Goal: Information Seeking & Learning: Check status

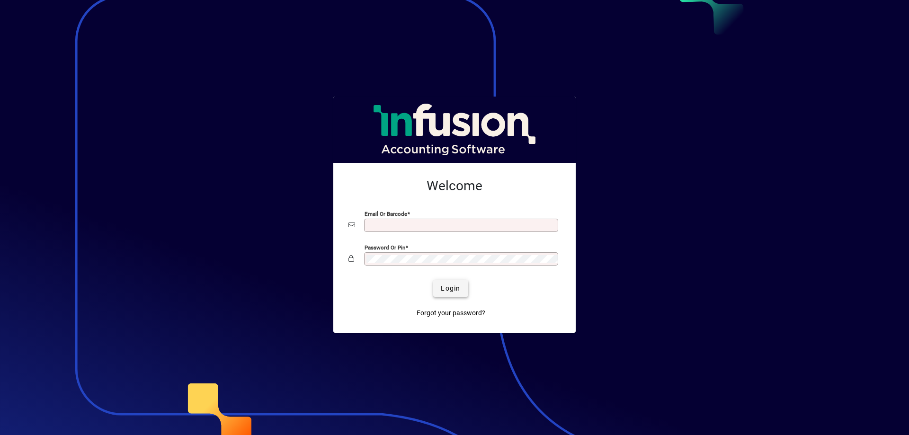
type input "**********"
click at [451, 292] on span "Login" at bounding box center [450, 289] width 19 height 10
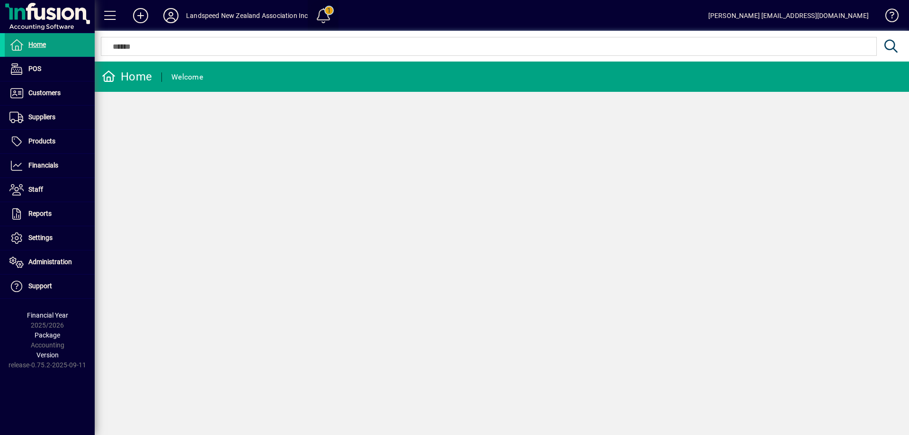
click at [323, 12] on span at bounding box center [323, 15] width 23 height 23
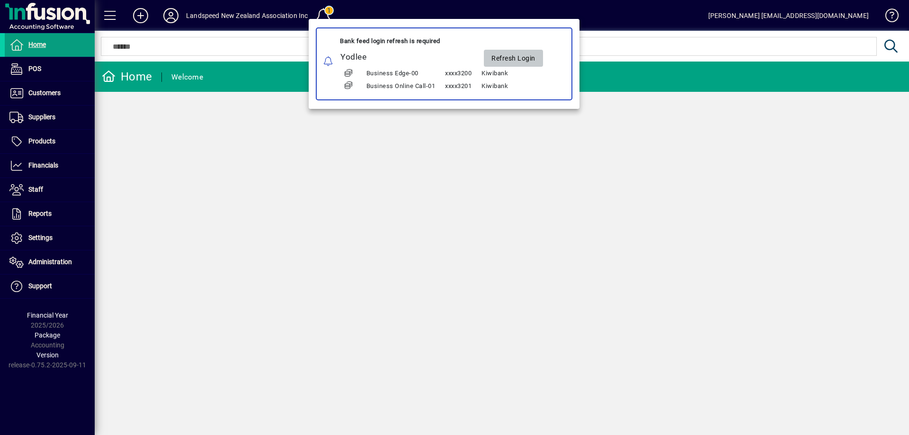
click at [515, 59] on span "Refresh Login" at bounding box center [514, 59] width 44 height 16
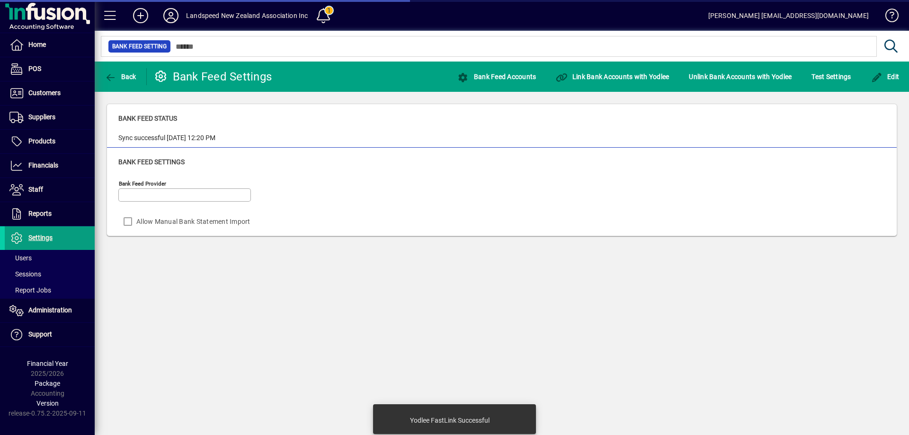
type input "******"
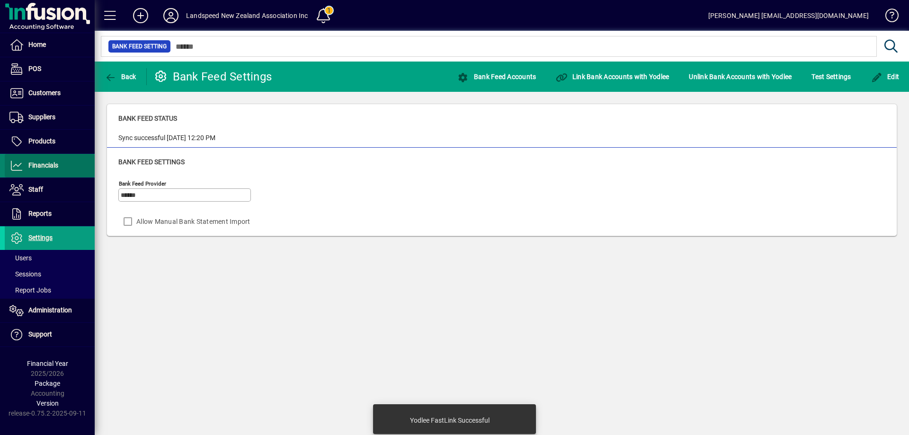
click at [50, 163] on span "Financials" at bounding box center [43, 165] width 30 height 8
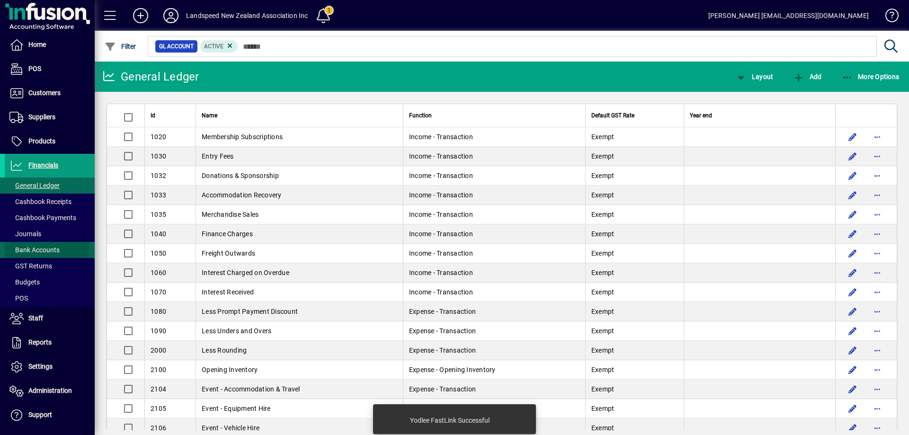
click at [47, 247] on span "Bank Accounts" at bounding box center [34, 250] width 50 height 8
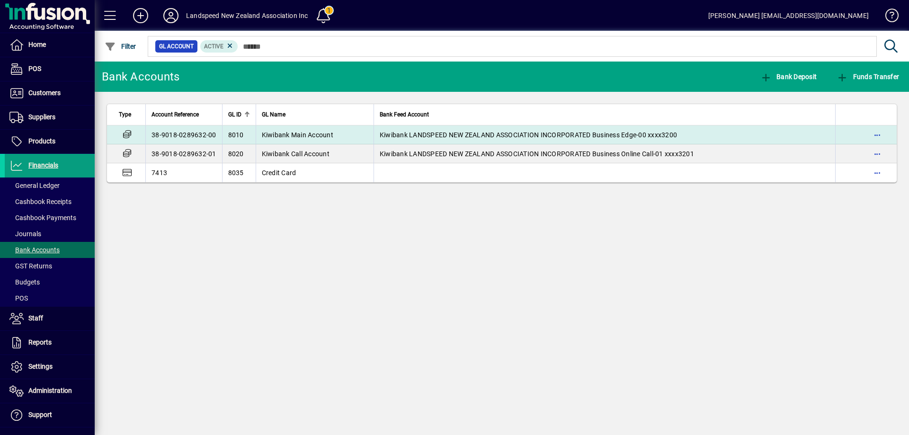
click at [311, 131] on span "Kiwibank Main Account" at bounding box center [298, 135] width 72 height 8
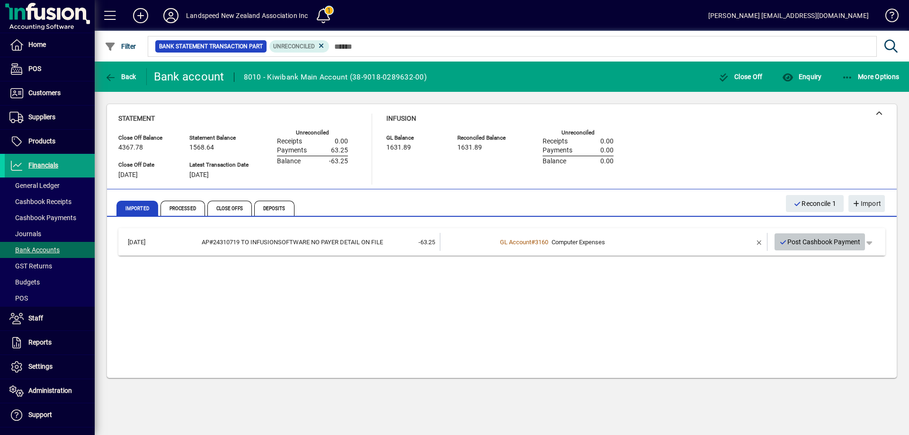
click at [840, 243] on span "Post Cashbook Payment" at bounding box center [820, 242] width 81 height 16
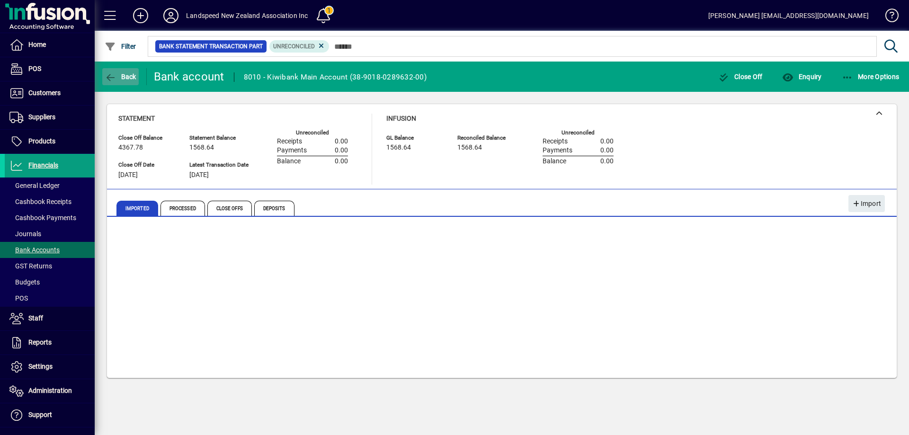
click at [131, 76] on span "Back" at bounding box center [121, 77] width 32 height 8
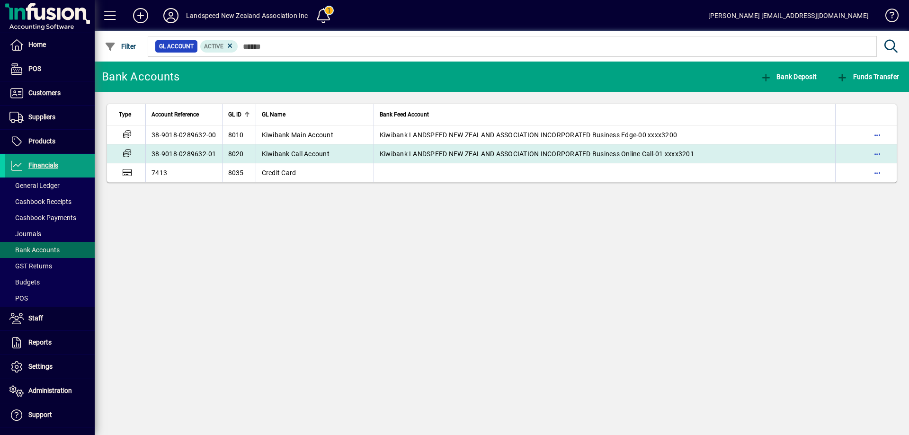
click at [283, 154] on span "Kiwibank Call Account" at bounding box center [296, 154] width 68 height 8
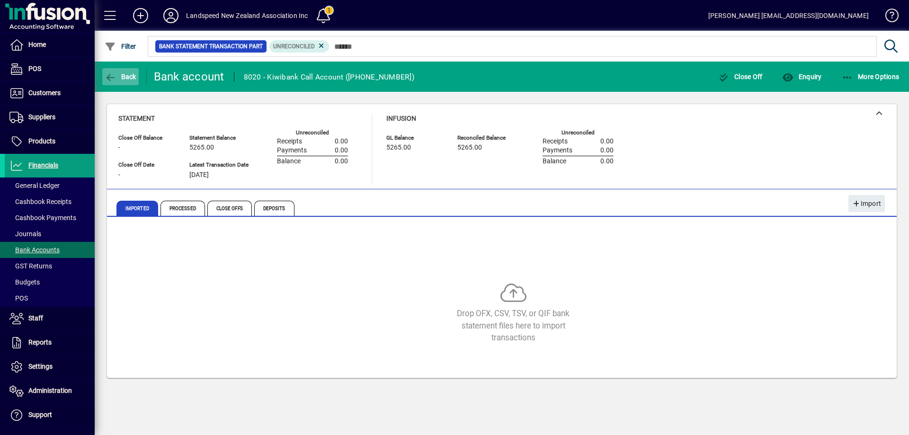
click at [128, 77] on span "Back" at bounding box center [121, 77] width 32 height 8
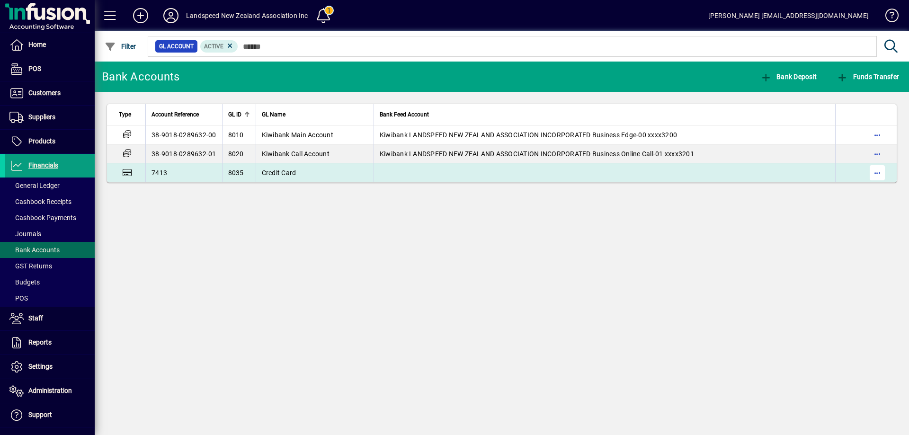
click at [877, 175] on span "button" at bounding box center [877, 172] width 23 height 23
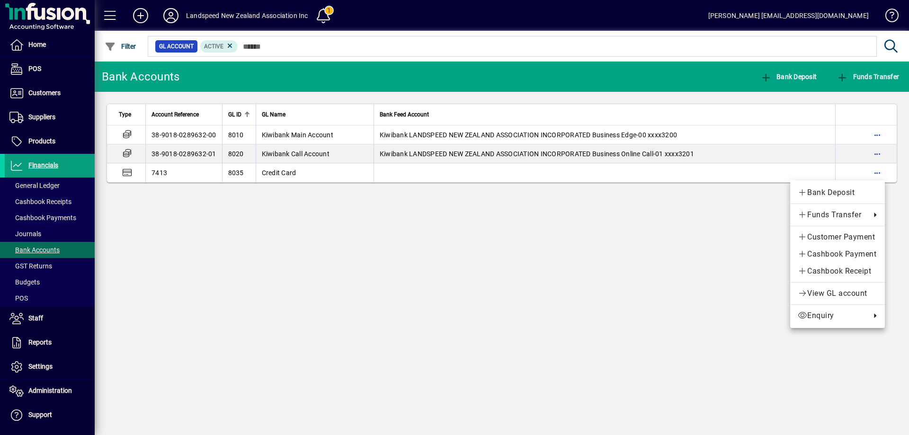
click at [637, 248] on div at bounding box center [454, 217] width 909 height 435
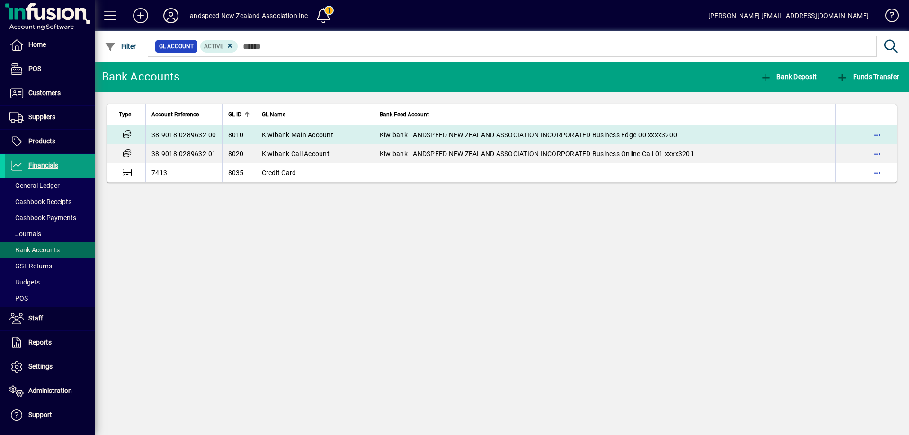
click at [286, 135] on span "Kiwibank Main Account" at bounding box center [298, 135] width 72 height 8
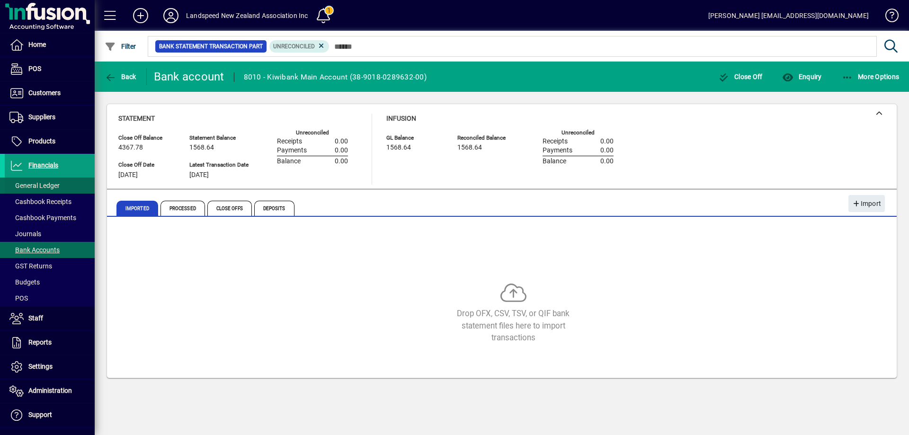
click at [45, 186] on span "General Ledger" at bounding box center [34, 186] width 50 height 8
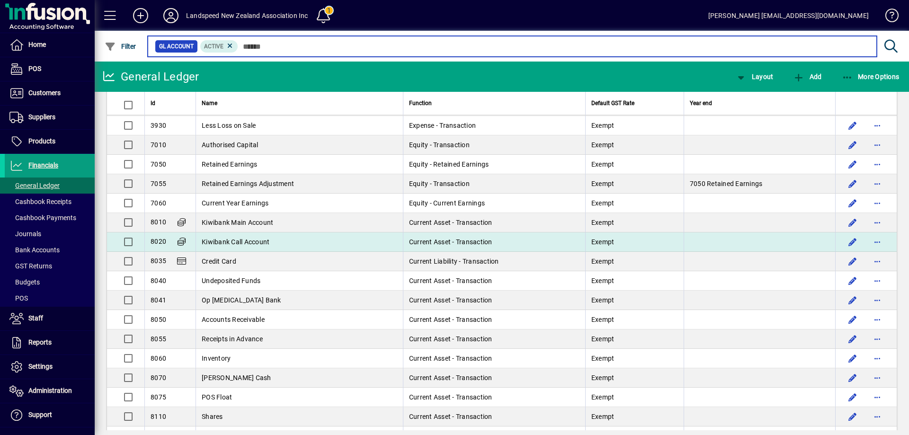
scroll to position [864, 0]
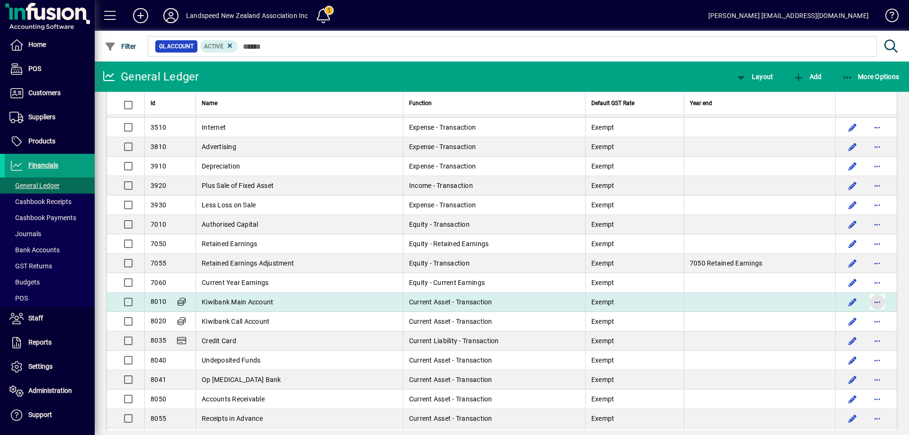
click at [869, 300] on span "button" at bounding box center [877, 302] width 23 height 23
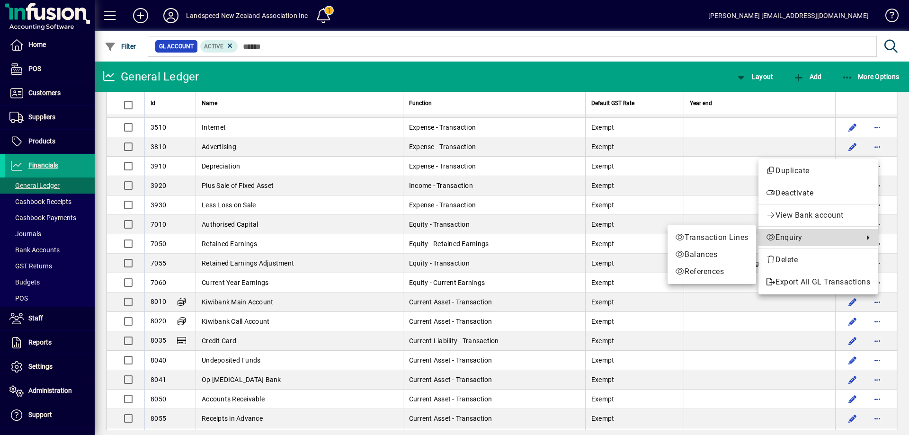
click at [801, 238] on span "Enquiry" at bounding box center [812, 237] width 93 height 11
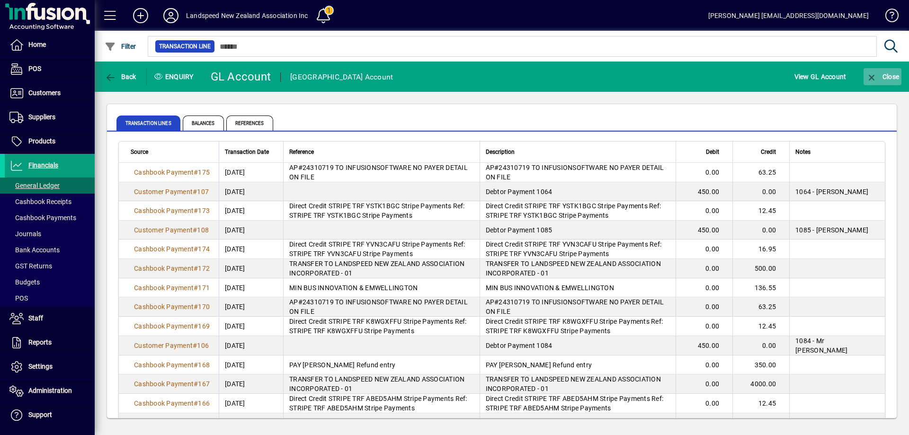
click at [892, 77] on span "Close" at bounding box center [882, 77] width 33 height 8
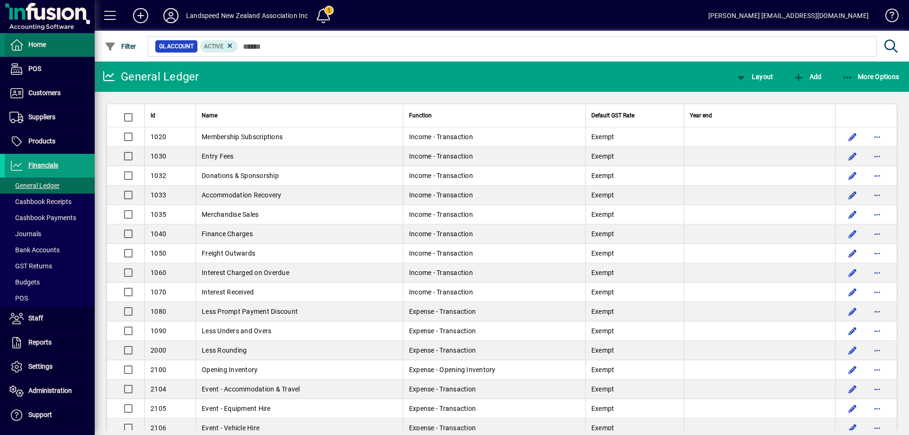
click at [61, 45] on span at bounding box center [50, 45] width 90 height 23
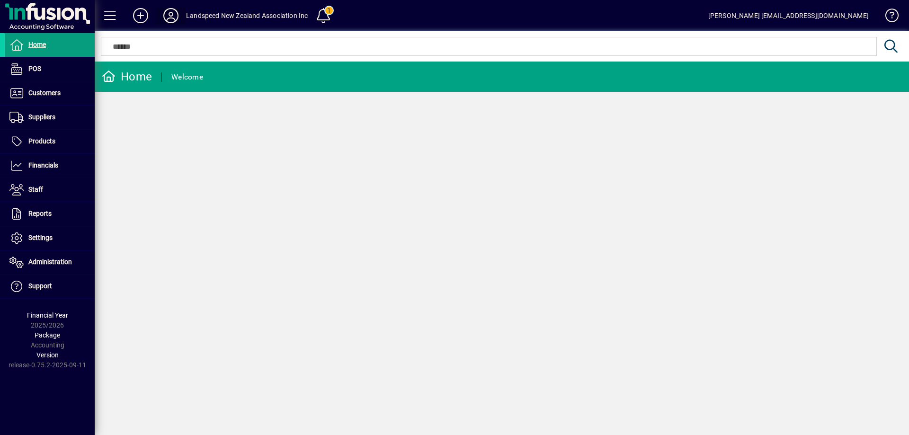
click at [173, 16] on icon at bounding box center [170, 15] width 19 height 15
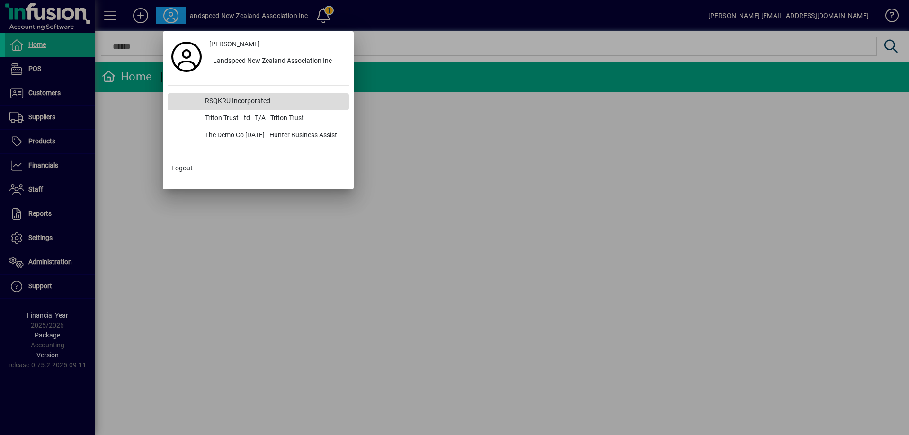
click at [235, 101] on div "RSQKRU Incorporated" at bounding box center [273, 101] width 152 height 17
